Goal: Information Seeking & Learning: Find specific fact

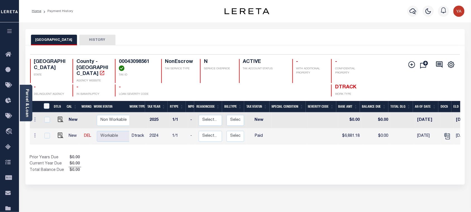
drag, startPoint x: 27, startPoint y: 106, endPoint x: 42, endPoint y: 85, distance: 25.6
click at [27, 106] on link "Parcel & Loan" at bounding box center [27, 103] width 4 height 28
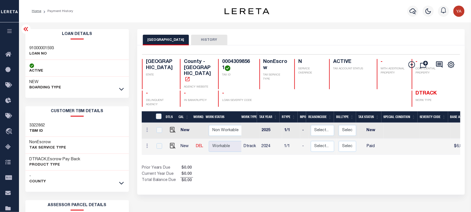
click at [37, 46] on h3 "91000001593" at bounding box center [42, 49] width 25 height 6
copy h3 "91000001593"
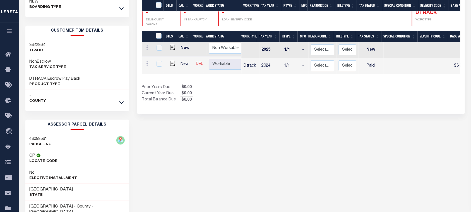
scroll to position [133, 0]
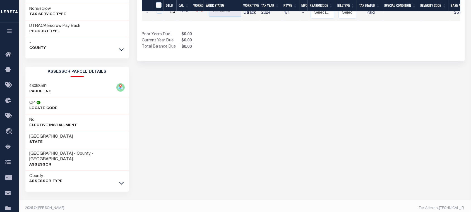
click at [124, 181] on link at bounding box center [121, 183] width 6 height 4
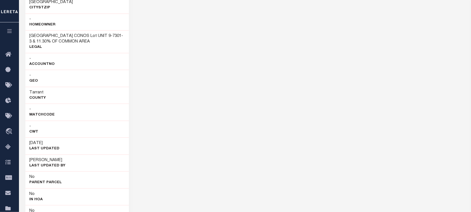
scroll to position [376, 0]
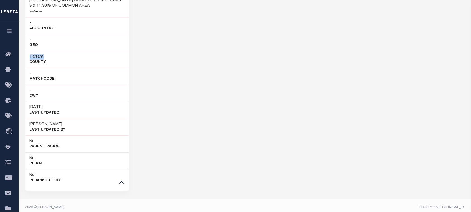
drag, startPoint x: 27, startPoint y: 48, endPoint x: 55, endPoint y: 48, distance: 27.4
click at [55, 51] on div "[GEOGRAPHIC_DATA]" at bounding box center [77, 59] width 104 height 17
copy h3 "Tarrant"
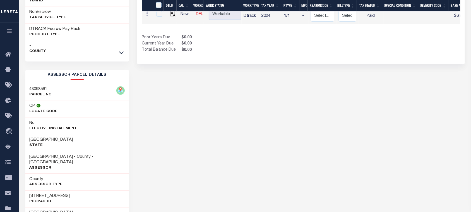
scroll to position [0, 0]
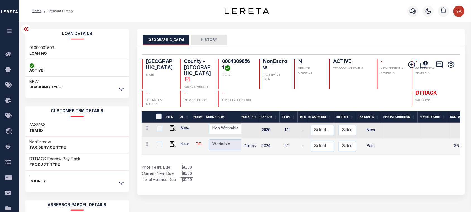
click at [226, 59] on h4 "00043098561" at bounding box center [237, 65] width 31 height 12
copy h4 "00043098561"
click at [414, 6] on button "button" at bounding box center [413, 11] width 11 height 11
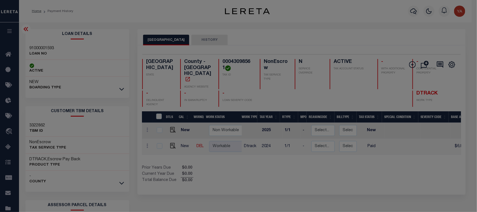
click at [0, 0] on div "Include Loans TBM Customers Borrowers Payments (Lender Non-Disb) Payments (Lend…" at bounding box center [0, 0] width 0 height 0
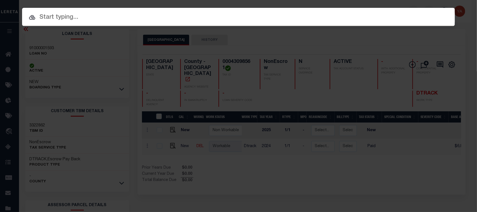
paste input "87500000457"
type input "87500000457"
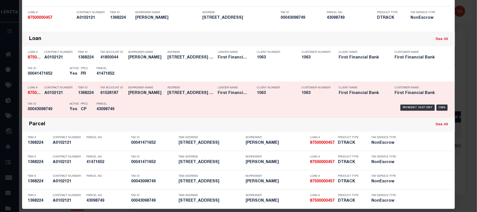
scroll to position [74, 0]
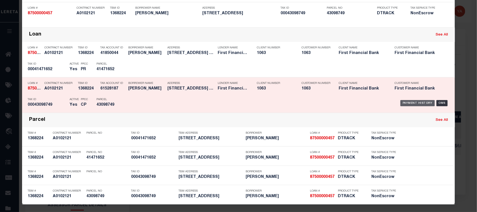
click at [404, 104] on div "Payment History" at bounding box center [417, 103] width 34 height 6
